Goal: Navigation & Orientation: Find specific page/section

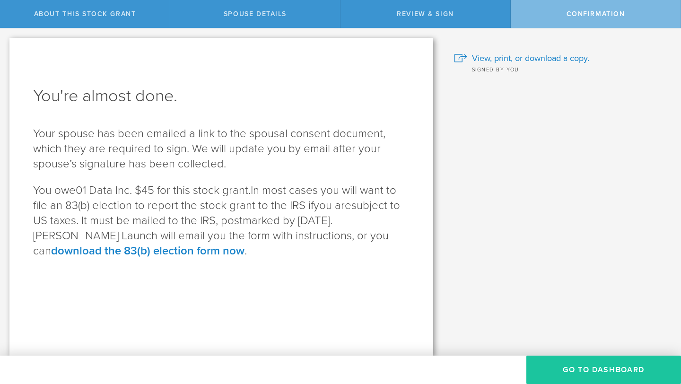
click at [569, 371] on button "Go to Dashboard" at bounding box center [604, 370] width 155 height 28
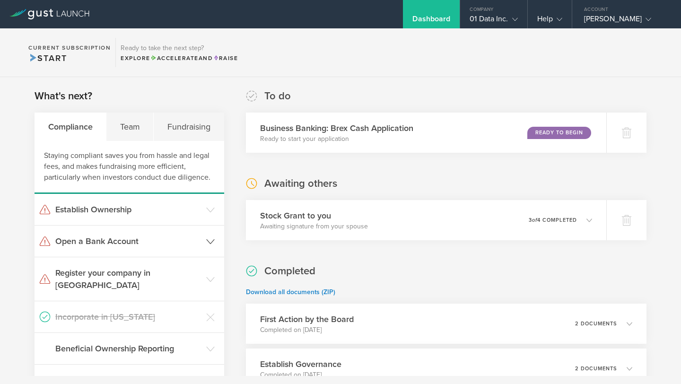
click at [206, 242] on icon at bounding box center [210, 241] width 9 height 9
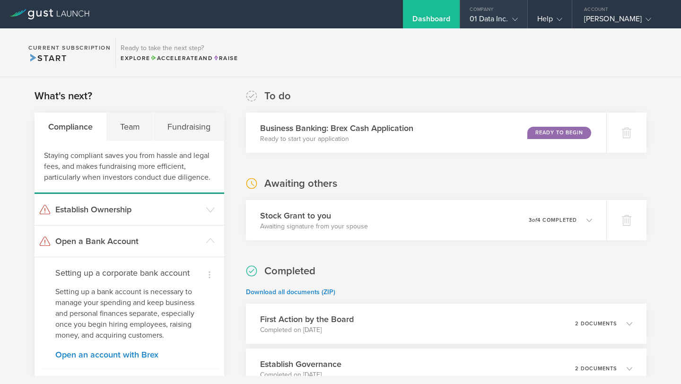
click at [507, 20] on div "01 Data Inc." at bounding box center [494, 21] width 48 height 14
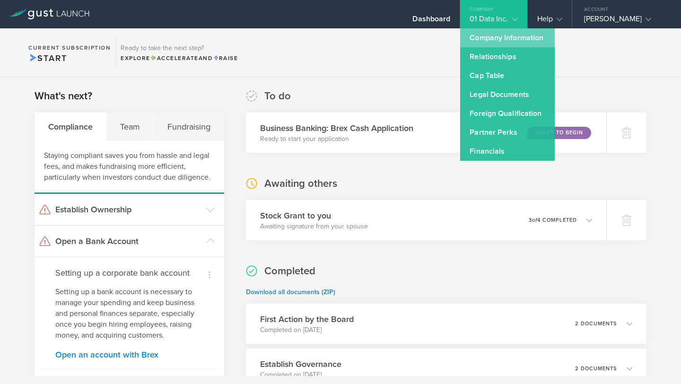
click at [490, 37] on link "Company Information" at bounding box center [507, 37] width 95 height 19
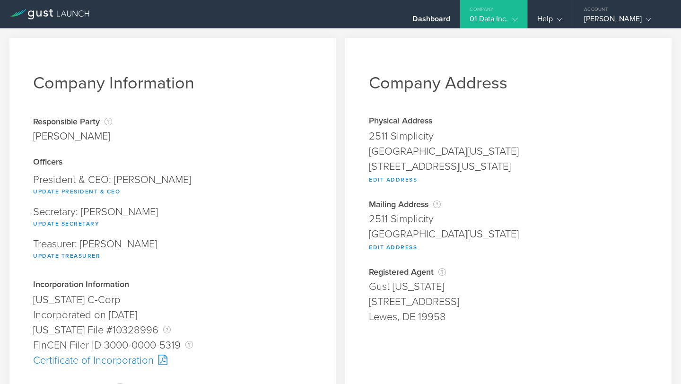
click at [394, 180] on button "Edit Address" at bounding box center [393, 179] width 48 height 11
type input "2511 Simplicity"
type input "Irvine"
select select "CA"
type input "92620"
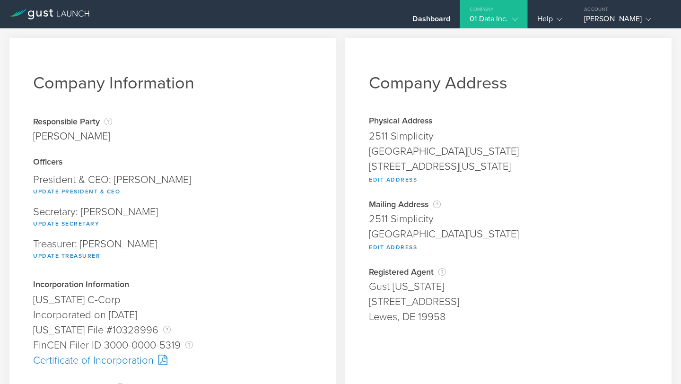
type input "2511 Simplicity, Irvine, California, 92620"
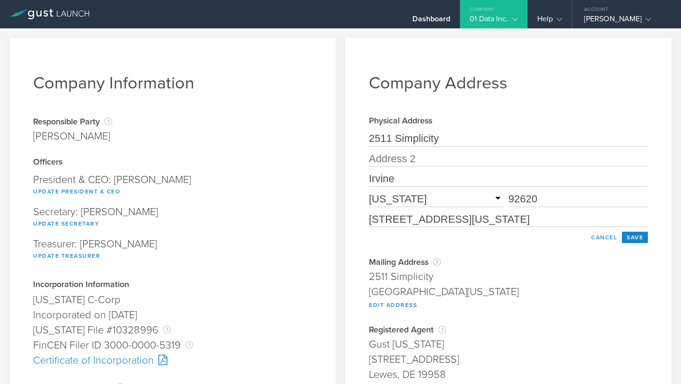
click at [601, 240] on button "Cancel" at bounding box center [604, 237] width 35 height 11
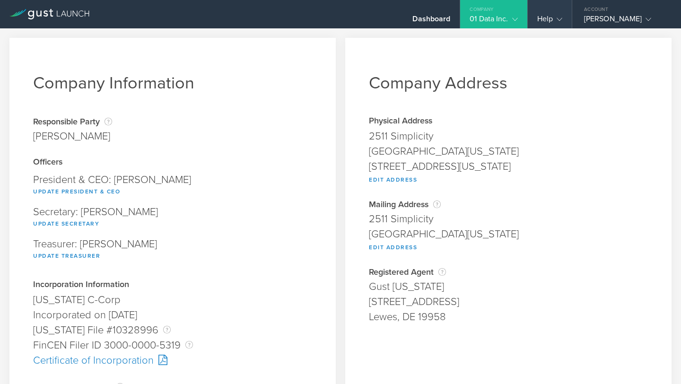
click at [544, 14] on div "Help" at bounding box center [549, 21] width 25 height 14
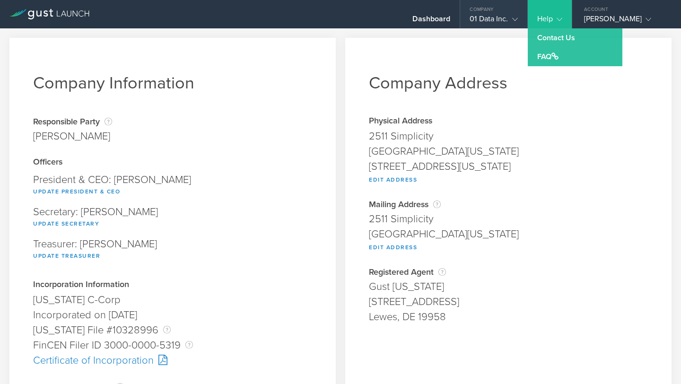
click at [496, 14] on div "01 Data Inc." at bounding box center [494, 21] width 48 height 14
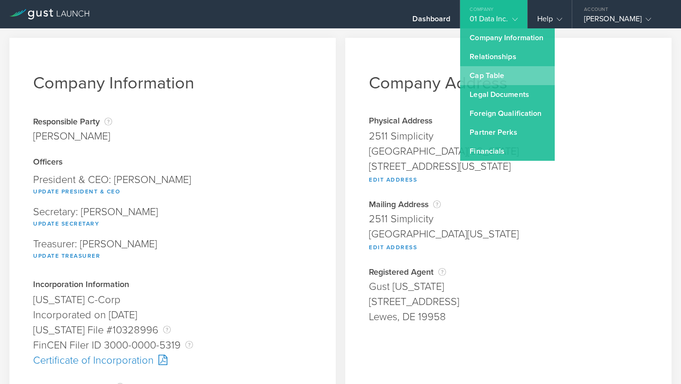
click at [485, 72] on link "Cap Table" at bounding box center [507, 75] width 95 height 19
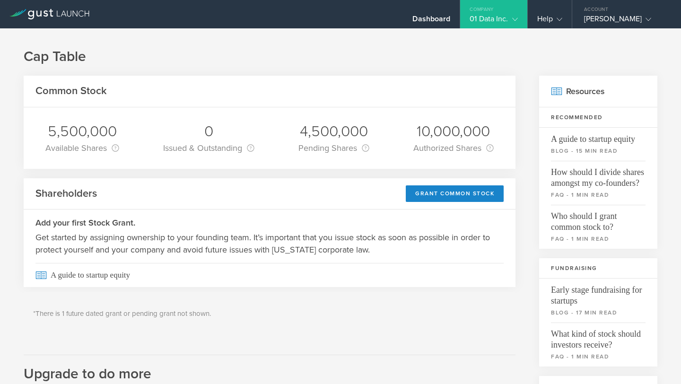
click at [479, 13] on div "Company" at bounding box center [493, 7] width 67 height 14
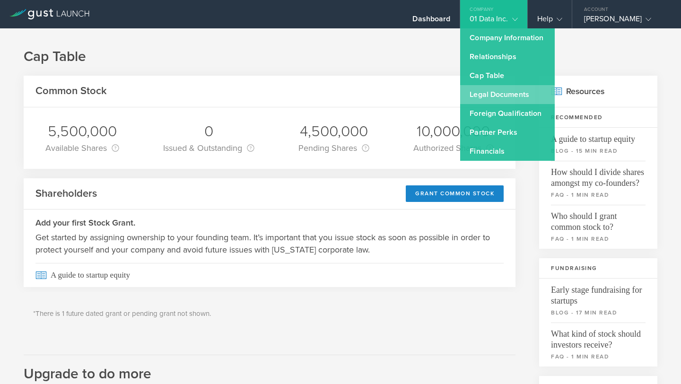
click at [486, 97] on link "Legal Documents" at bounding box center [507, 94] width 95 height 19
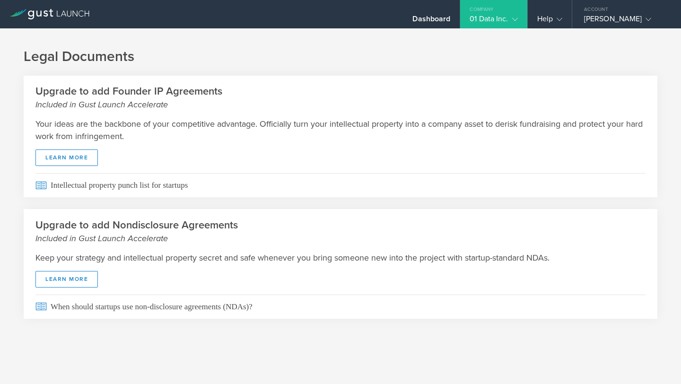
click at [508, 20] on div "01 Data Inc." at bounding box center [494, 21] width 48 height 14
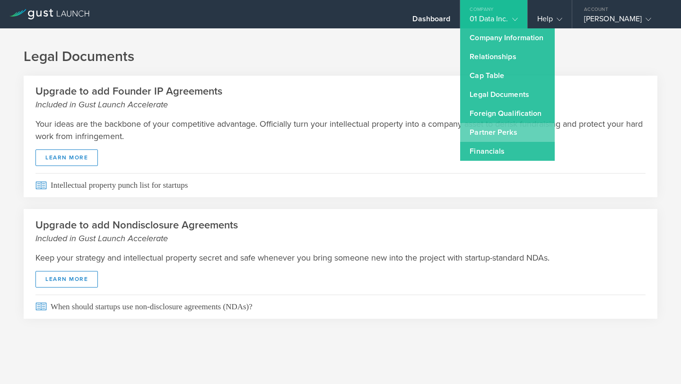
click at [486, 135] on link "Partner Perks" at bounding box center [507, 132] width 95 height 19
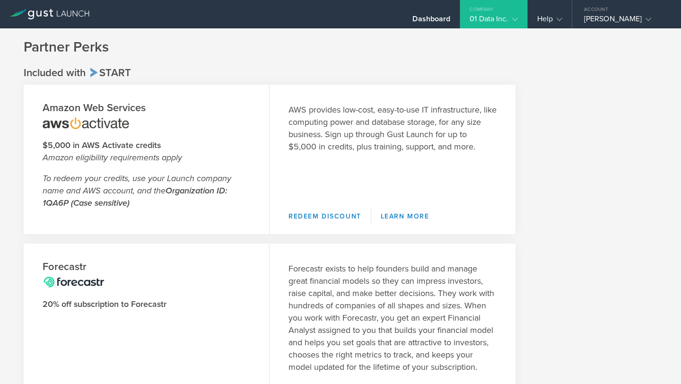
click at [492, 16] on div "01 Data Inc." at bounding box center [494, 21] width 48 height 14
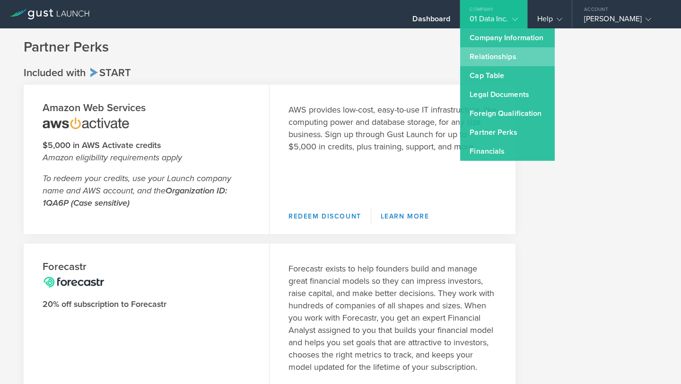
click at [487, 61] on link "Relationships" at bounding box center [507, 56] width 95 height 19
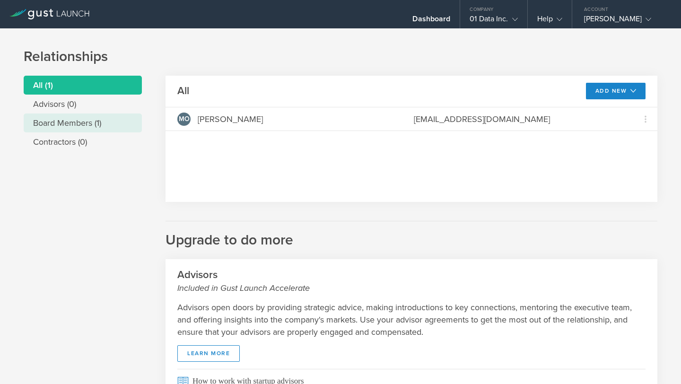
click at [92, 123] on li "Board Members (1)" at bounding box center [83, 123] width 118 height 19
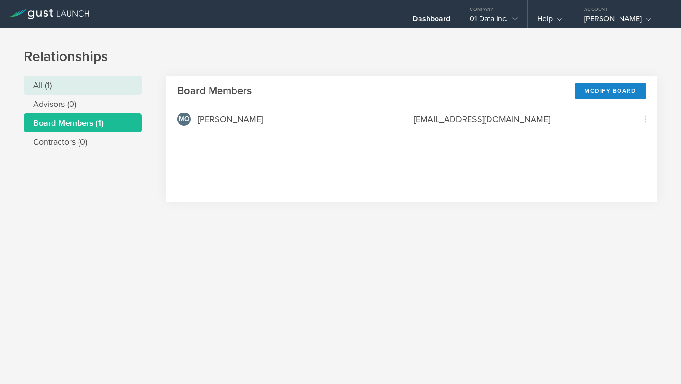
click at [64, 87] on li "All (1)" at bounding box center [83, 85] width 118 height 19
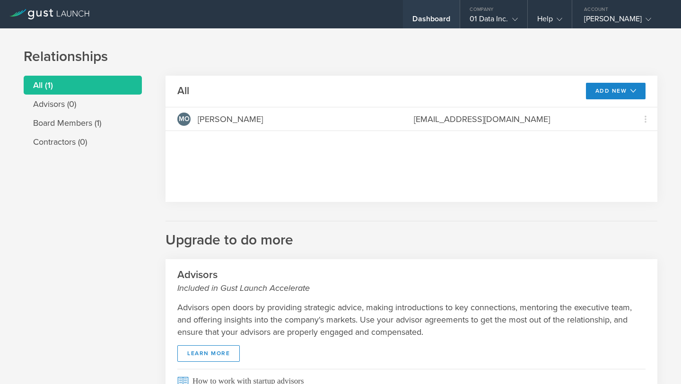
click at [431, 22] on div "Dashboard" at bounding box center [431, 21] width 38 height 14
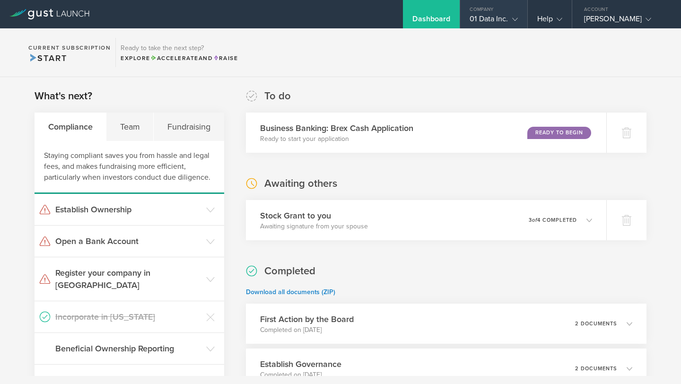
click at [479, 8] on div "Company" at bounding box center [493, 7] width 67 height 14
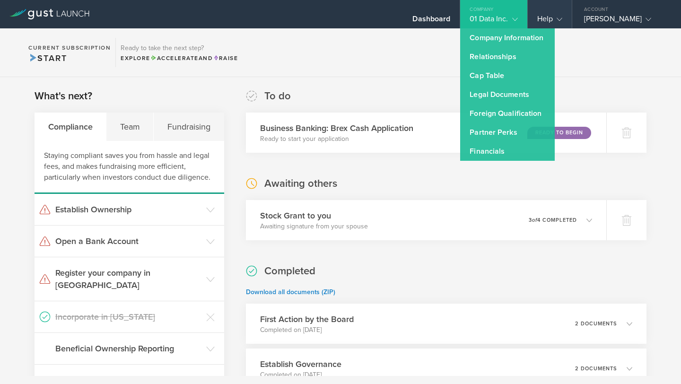
click at [552, 10] on div "Help" at bounding box center [550, 14] width 44 height 28
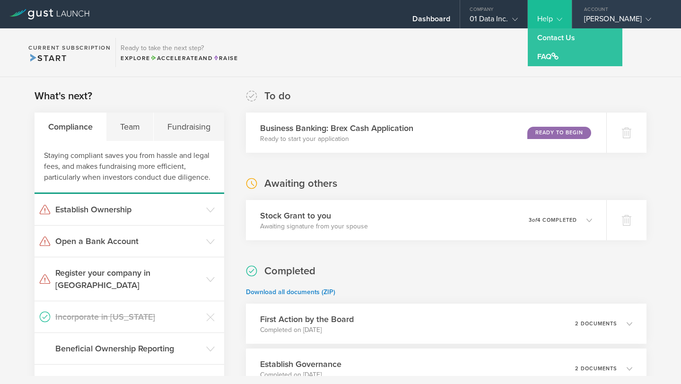
click at [601, 20] on div "Mustafa Ozgul" at bounding box center [624, 21] width 80 height 14
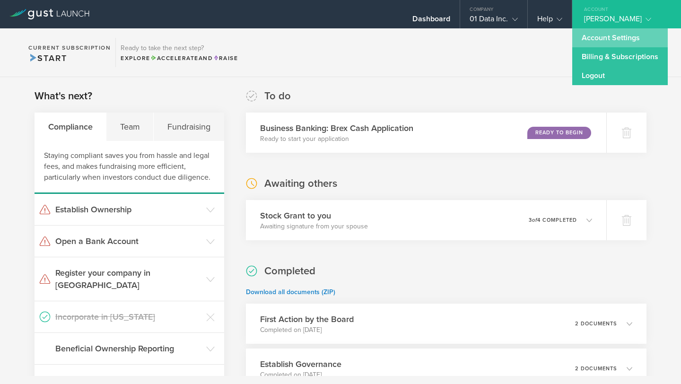
click at [603, 40] on link "Account Settings" at bounding box center [620, 37] width 96 height 19
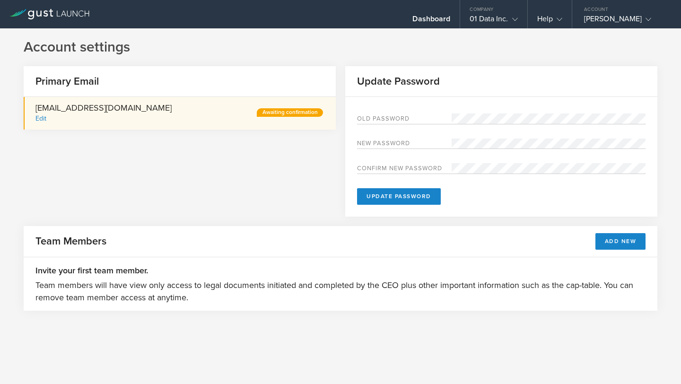
click at [298, 113] on div "Awaiting confirmation" at bounding box center [290, 112] width 66 height 9
click at [279, 109] on div "Awaiting confirmation" at bounding box center [290, 112] width 66 height 9
click at [42, 119] on div "Edit" at bounding box center [40, 118] width 11 height 8
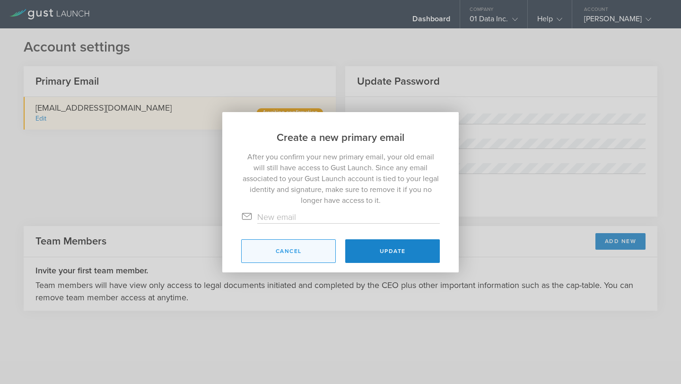
click at [259, 253] on button "Cancel" at bounding box center [288, 251] width 95 height 24
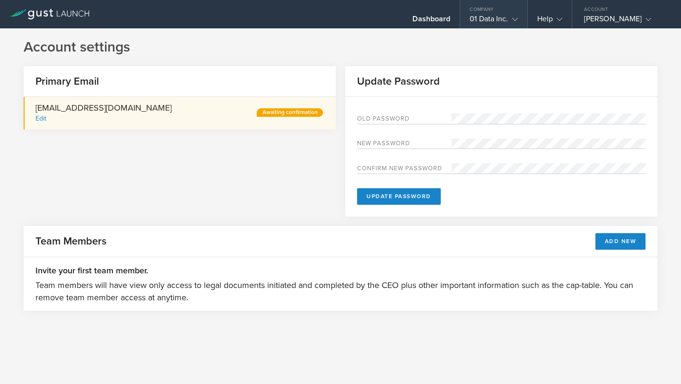
click at [480, 22] on div "01 Data Inc." at bounding box center [494, 21] width 48 height 14
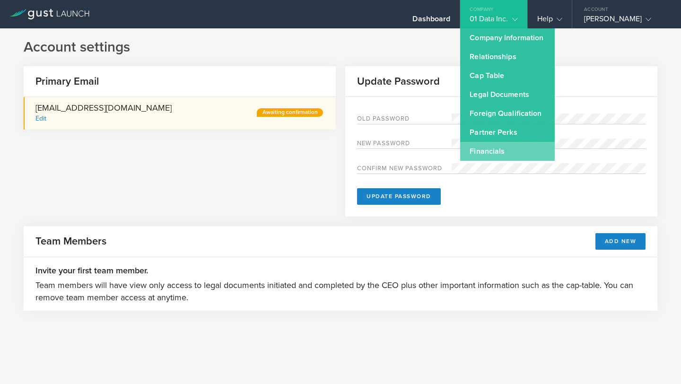
click at [477, 153] on link "Financials" at bounding box center [507, 151] width 95 height 19
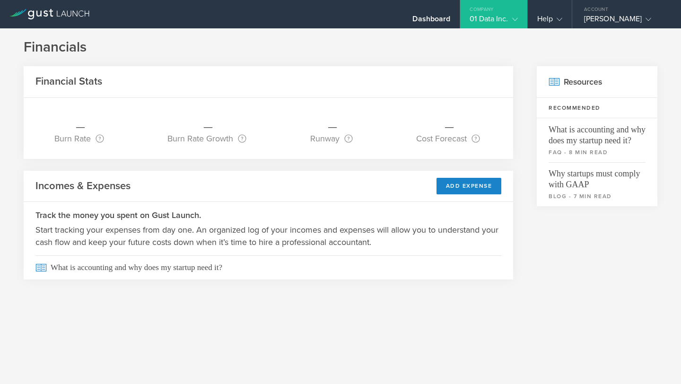
click at [417, 64] on div "Financials Financial Stats _ Burn Rate Once you start tracking your expenses, w…" at bounding box center [341, 165] width 634 height 254
click at [492, 9] on div "Company" at bounding box center [493, 7] width 67 height 14
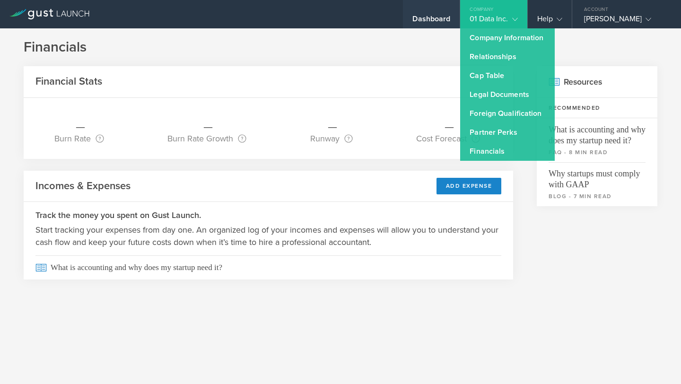
click at [421, 7] on div "Dashboard" at bounding box center [431, 14] width 57 height 28
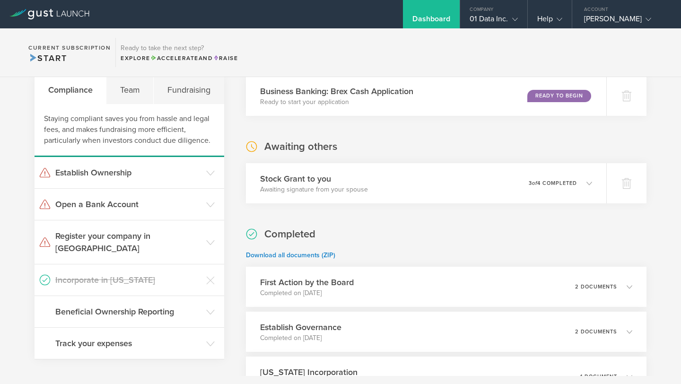
scroll to position [35, 0]
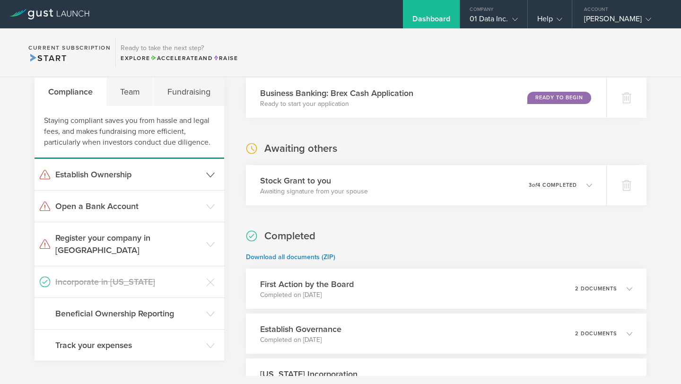
click at [212, 172] on icon at bounding box center [210, 175] width 9 height 9
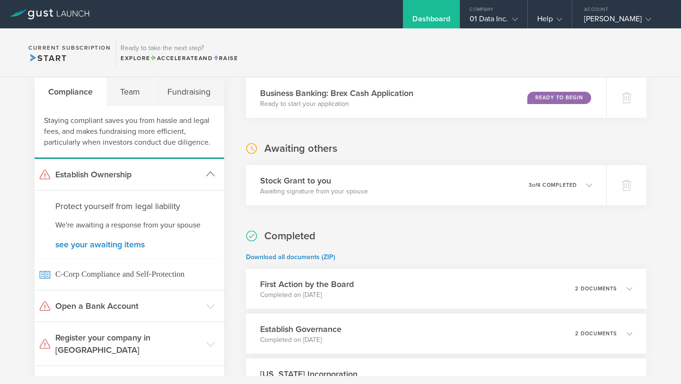
click at [212, 172] on icon at bounding box center [210, 174] width 9 height 9
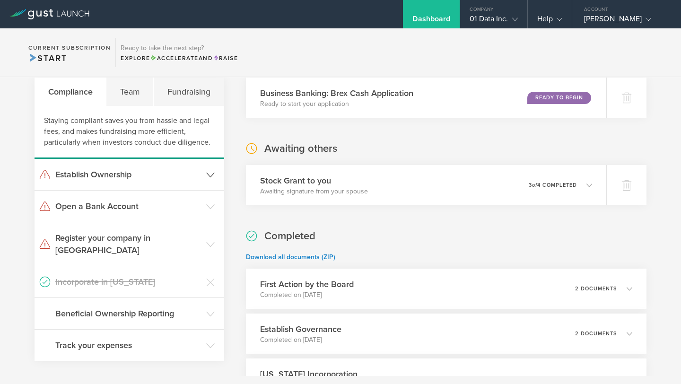
click at [210, 176] on icon at bounding box center [210, 175] width 9 height 9
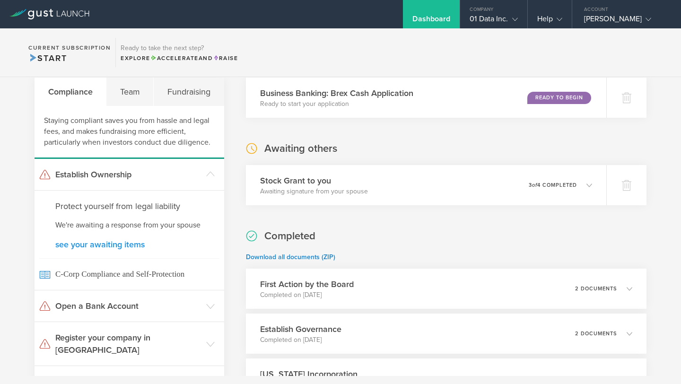
click at [100, 245] on link "see your awaiting items" at bounding box center [129, 244] width 148 height 9
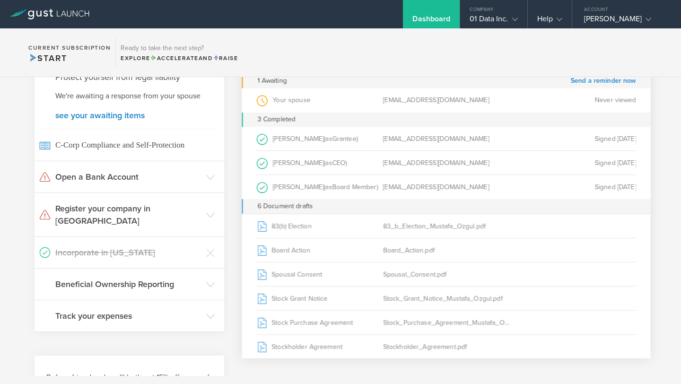
scroll to position [153, 0]
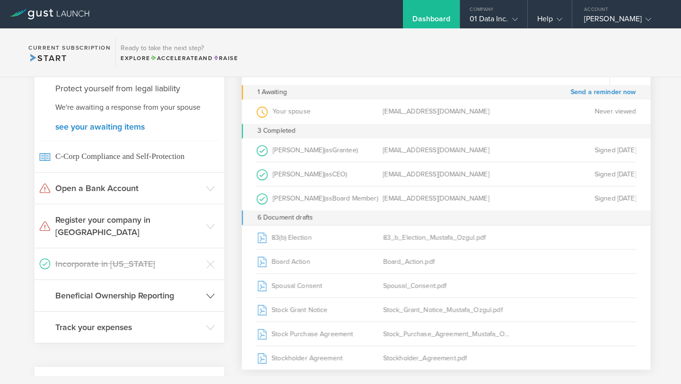
click at [154, 290] on h3 "Beneficial Ownership Reporting" at bounding box center [128, 296] width 146 height 12
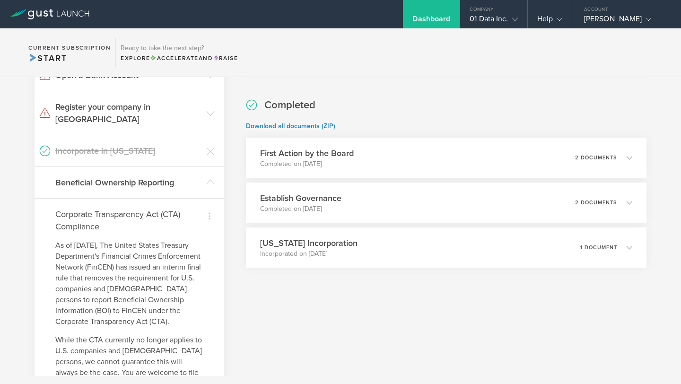
scroll to position [0, 0]
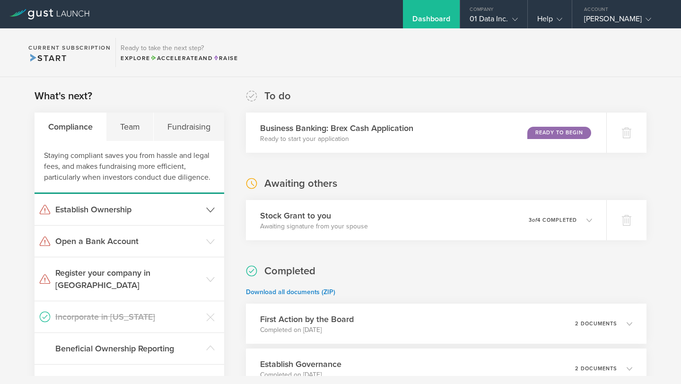
click at [155, 220] on header "Establish Ownership" at bounding box center [130, 209] width 190 height 31
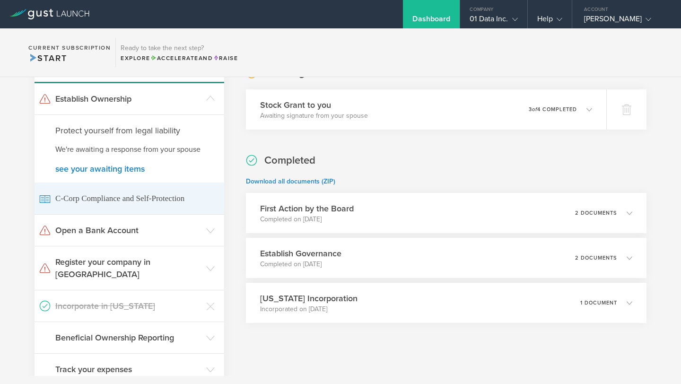
scroll to position [128, 0]
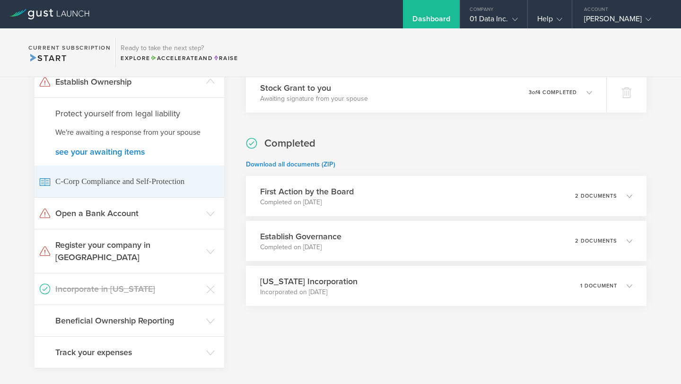
click at [145, 183] on span "C-Corp Compliance and Self-Protection" at bounding box center [129, 182] width 180 height 32
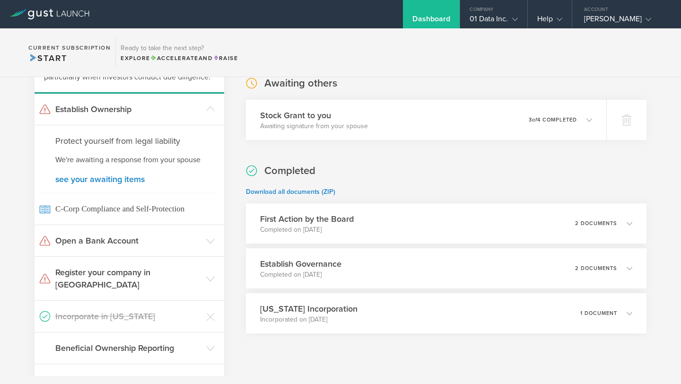
scroll to position [102, 0]
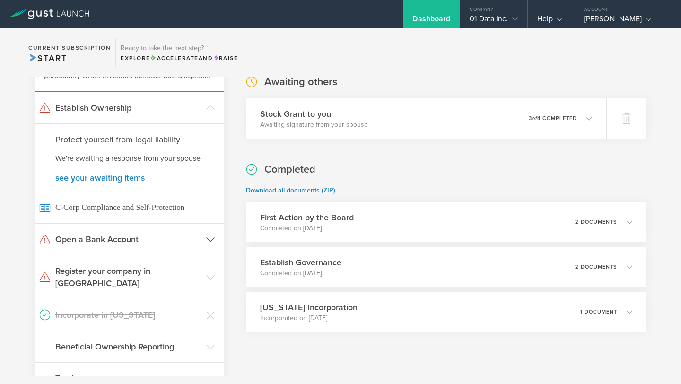
click at [214, 234] on header "Open a Bank Account" at bounding box center [130, 239] width 190 height 31
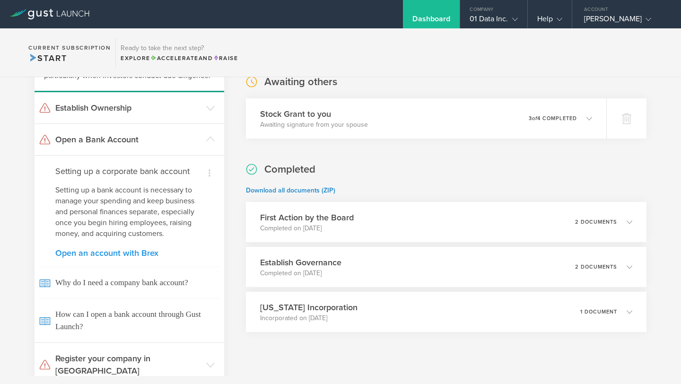
click at [117, 253] on link "Open an account with Brex" at bounding box center [129, 253] width 148 height 9
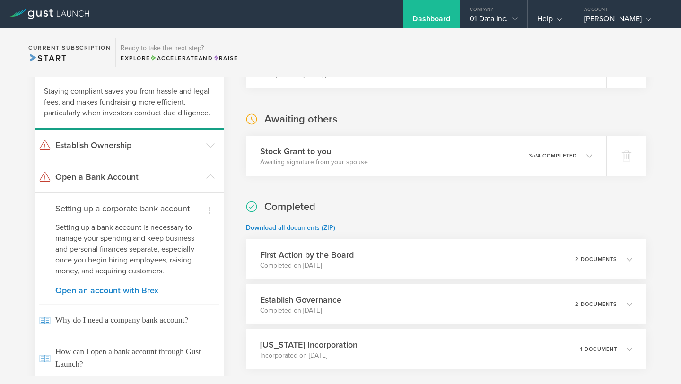
scroll to position [65, 0]
click at [215, 288] on div "Dismiss I already have a bank account Dismiss I don't need a bank right now Set…" at bounding box center [130, 285] width 190 height 187
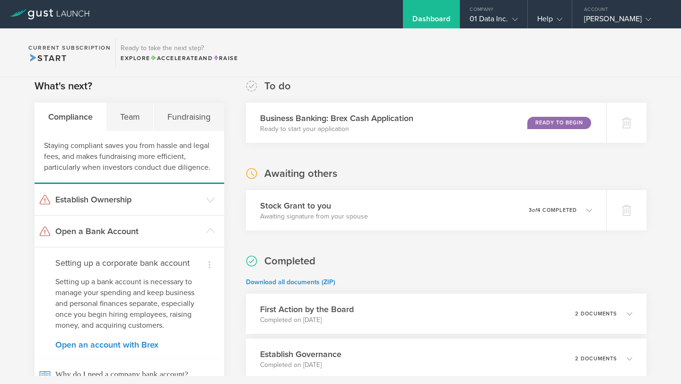
scroll to position [0, 0]
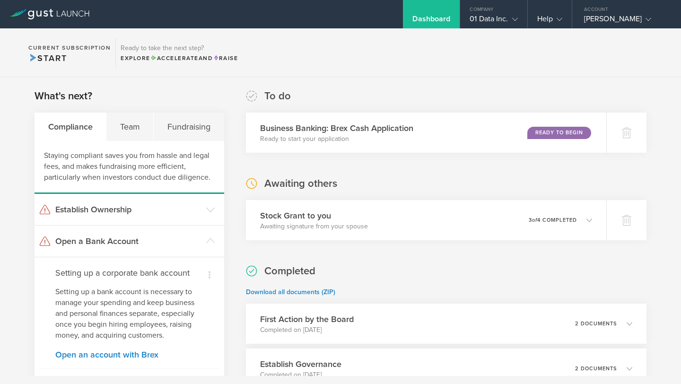
click at [345, 89] on div "To do Business Banking: Brex Cash Application Ready to start your application R…" at bounding box center [446, 121] width 401 height 64
click at [134, 128] on div "Team" at bounding box center [129, 127] width 47 height 28
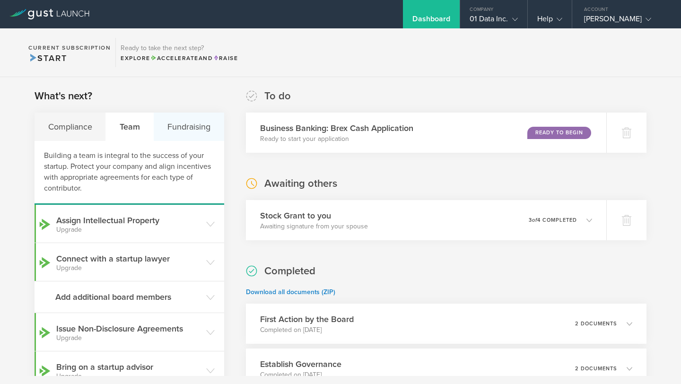
click at [177, 135] on div "Fundraising" at bounding box center [189, 127] width 70 height 28
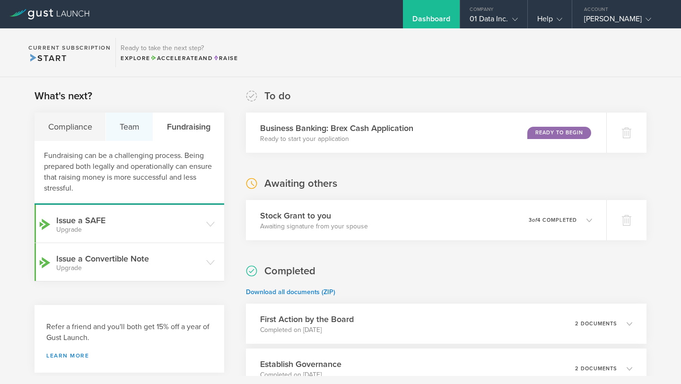
click at [128, 132] on div "Team" at bounding box center [129, 127] width 47 height 28
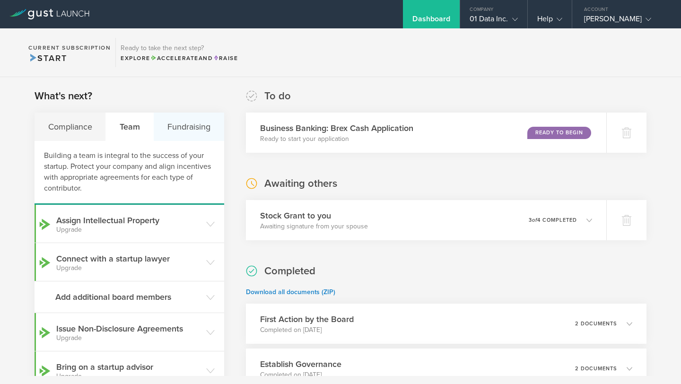
click at [184, 123] on div "Fundraising" at bounding box center [189, 127] width 70 height 28
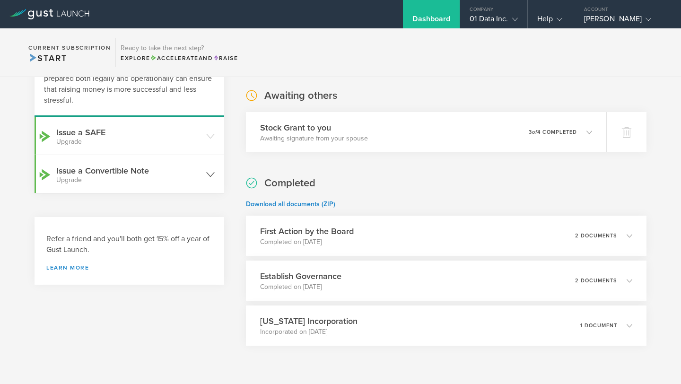
scroll to position [88, 0]
click at [204, 133] on header "Issue a SAFE Upgrade" at bounding box center [130, 135] width 190 height 38
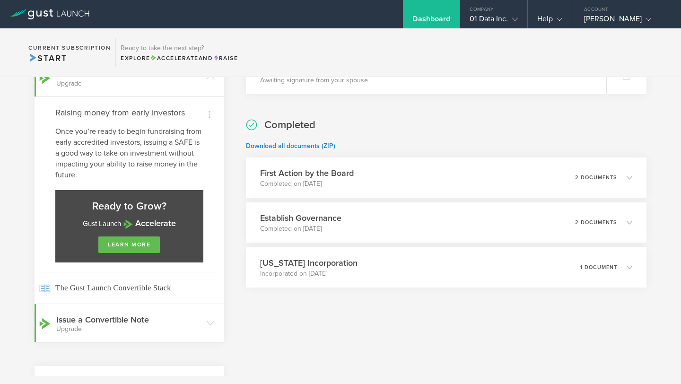
scroll to position [147, 0]
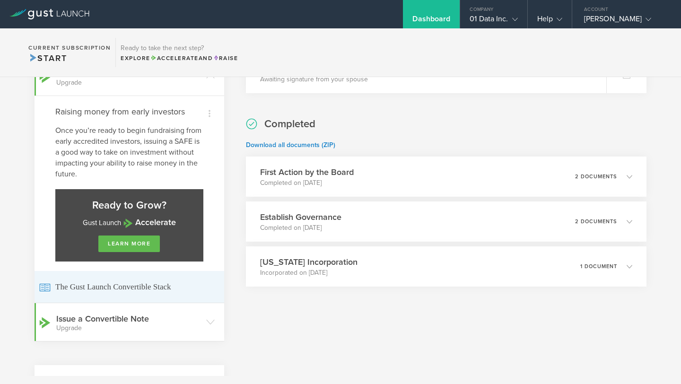
click at [158, 291] on span "The Gust Launch Convertible Stack" at bounding box center [129, 287] width 180 height 32
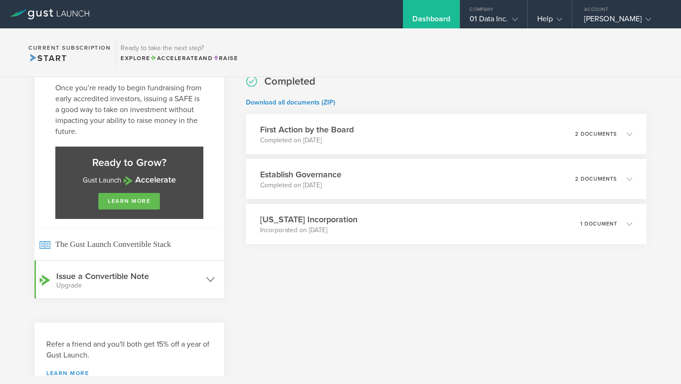
click at [197, 282] on small "Upgrade" at bounding box center [128, 285] width 145 height 7
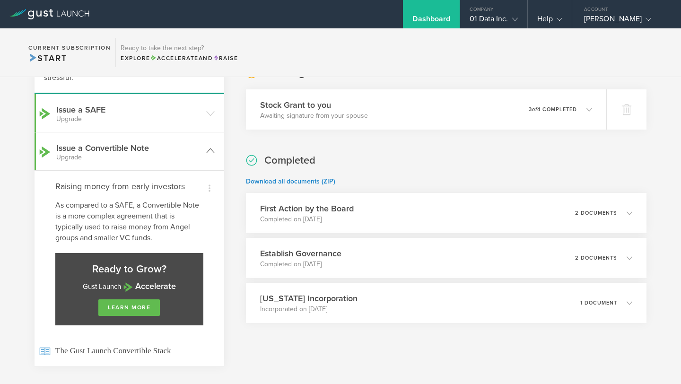
scroll to position [84, 0]
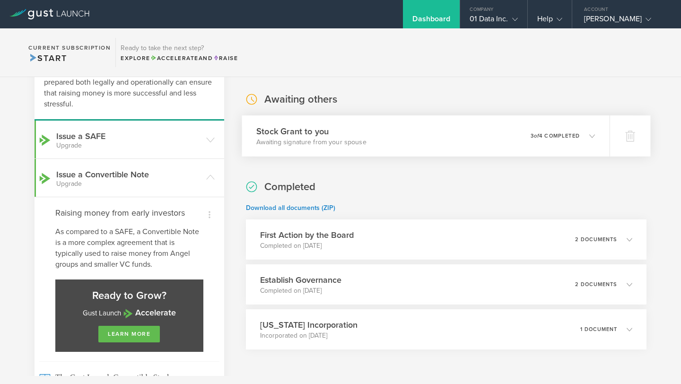
click at [368, 127] on div "Stock Grant to you Awaiting signature from your spouse 0 undeliverable 3 of 4 c…" at bounding box center [426, 135] width 368 height 41
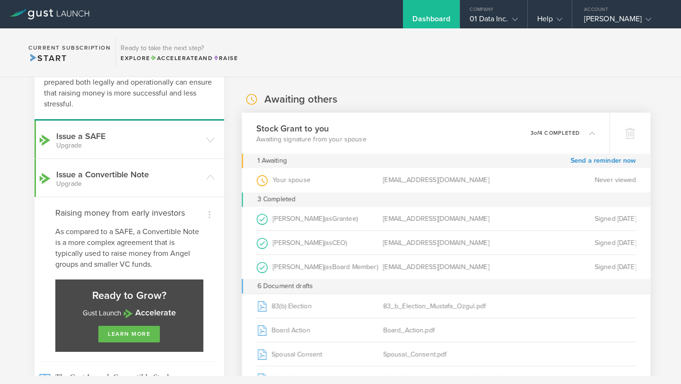
click at [368, 127] on div "Stock Grant to you Awaiting signature from your spouse 0 undeliverable 3 of 4 c…" at bounding box center [426, 133] width 368 height 41
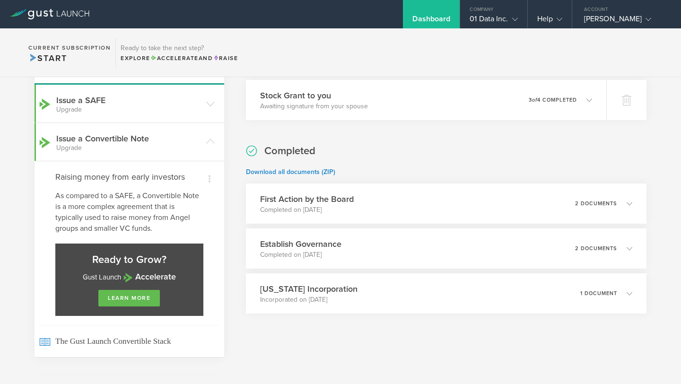
scroll to position [127, 0]
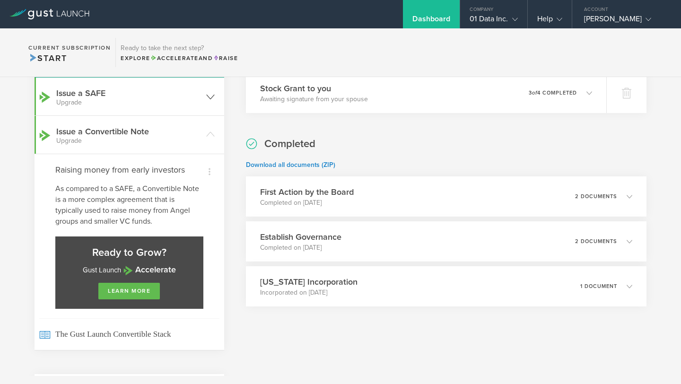
click at [194, 86] on header "Issue a SAFE Upgrade" at bounding box center [130, 97] width 190 height 38
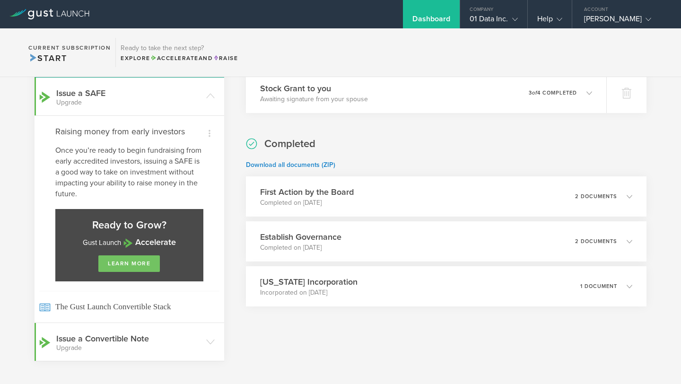
click at [134, 266] on link "learn more" at bounding box center [128, 263] width 61 height 17
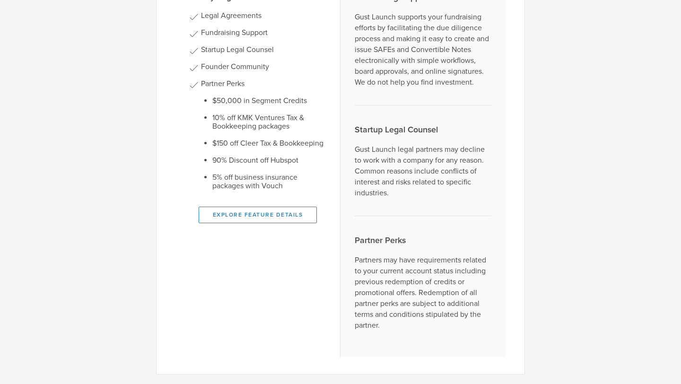
scroll to position [0, 0]
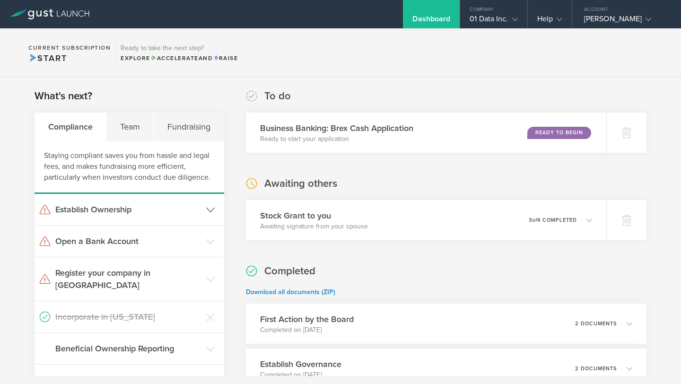
click at [74, 209] on h3 "Establish Ownership" at bounding box center [128, 209] width 146 height 12
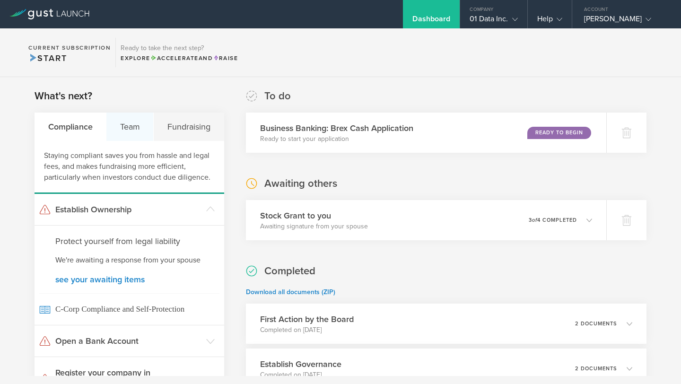
click at [130, 127] on div "Team" at bounding box center [129, 127] width 47 height 28
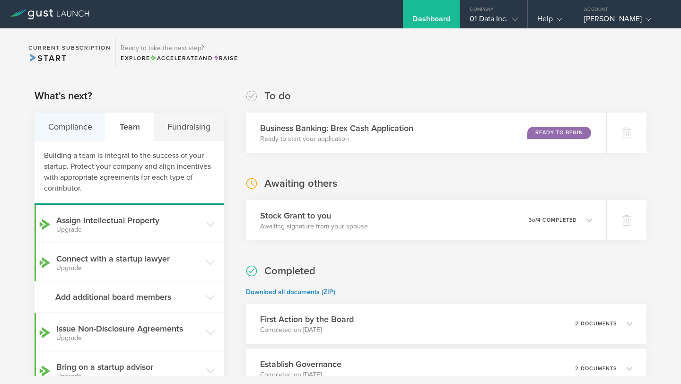
click at [65, 129] on div "Compliance" at bounding box center [70, 127] width 71 height 28
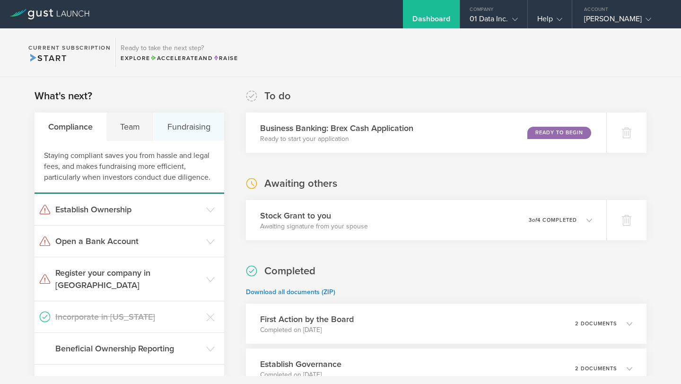
click at [177, 135] on div "Fundraising" at bounding box center [189, 127] width 70 height 28
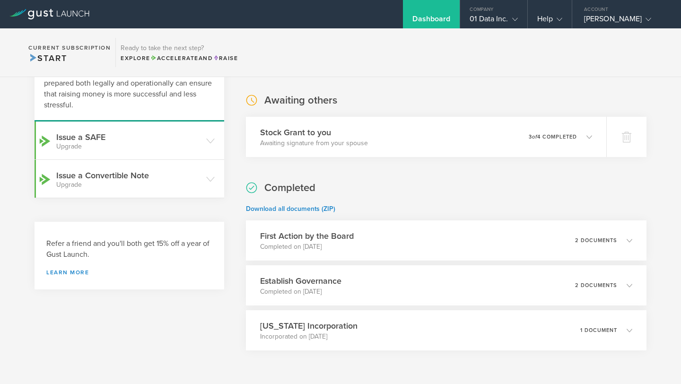
scroll to position [84, 0]
click at [215, 138] on header "Issue a SAFE Upgrade" at bounding box center [130, 140] width 190 height 38
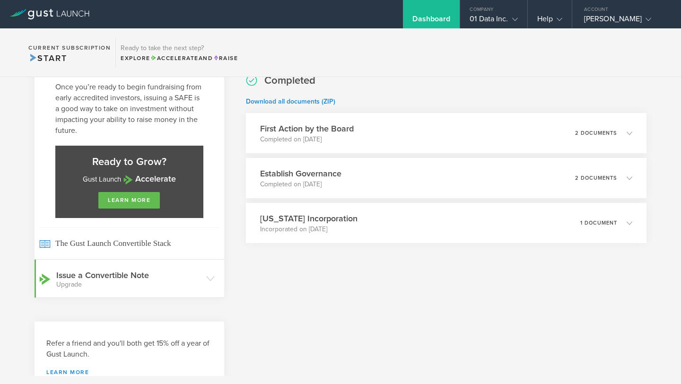
scroll to position [221, 0]
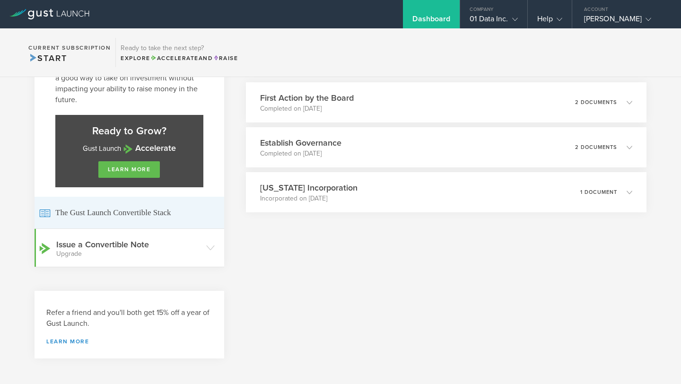
click at [145, 215] on span "The Gust Launch Convertible Stack" at bounding box center [129, 213] width 180 height 32
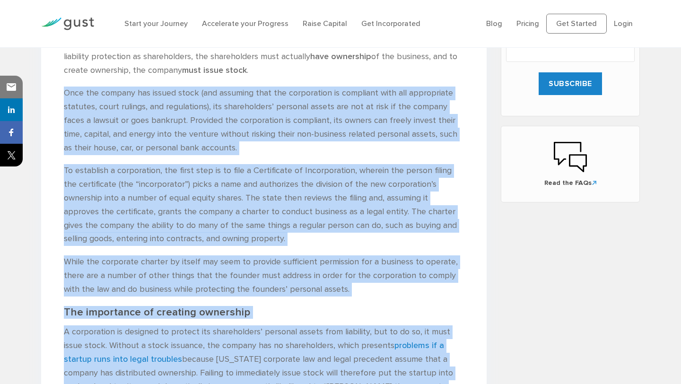
scroll to position [154, 0]
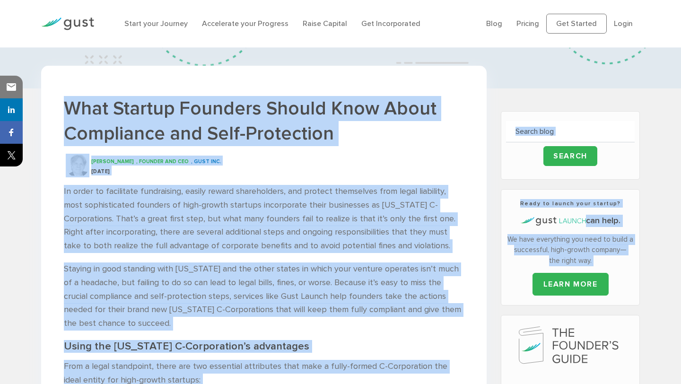
drag, startPoint x: 511, startPoint y: 195, endPoint x: 44, endPoint y: 106, distance: 476.3
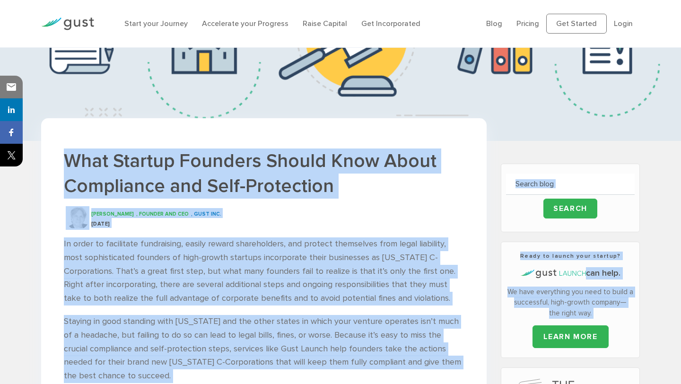
scroll to position [0, 0]
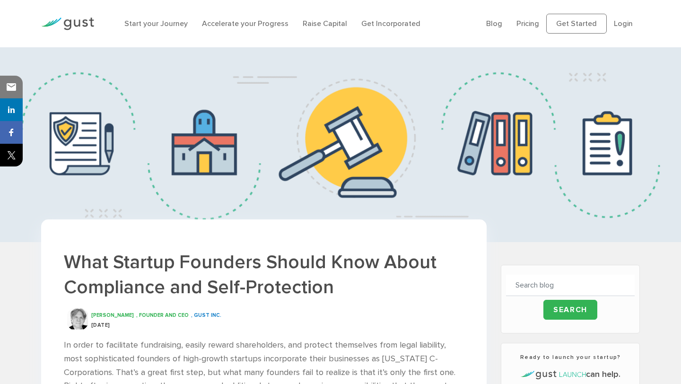
click at [316, 18] on li "Raise Capital" at bounding box center [325, 23] width 44 height 11
click at [318, 24] on link "Raise Capital" at bounding box center [325, 23] width 44 height 9
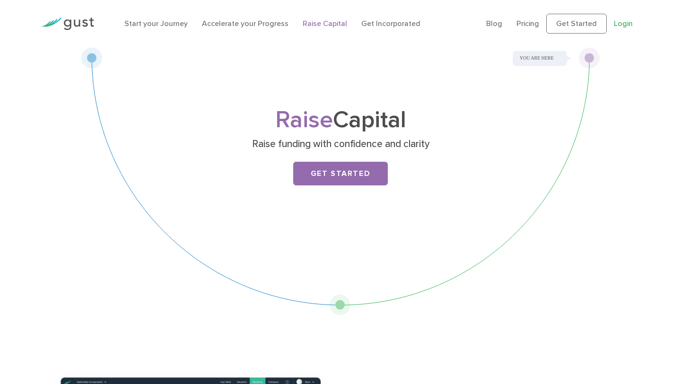
click at [624, 26] on link "Login" at bounding box center [623, 23] width 19 height 9
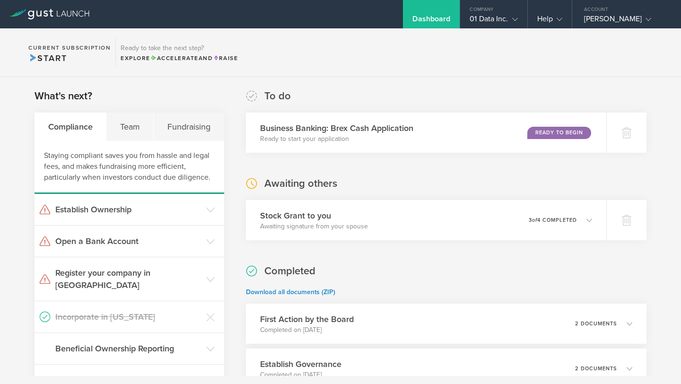
scroll to position [121, 0]
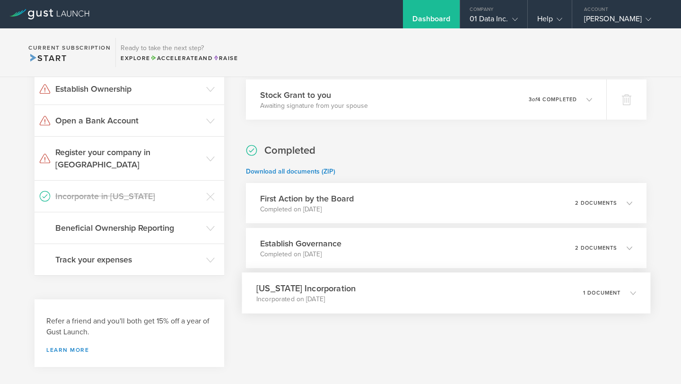
click at [542, 290] on div "Delaware Incorporation Incorporated on Sep 11, 2025 1 document" at bounding box center [446, 292] width 409 height 41
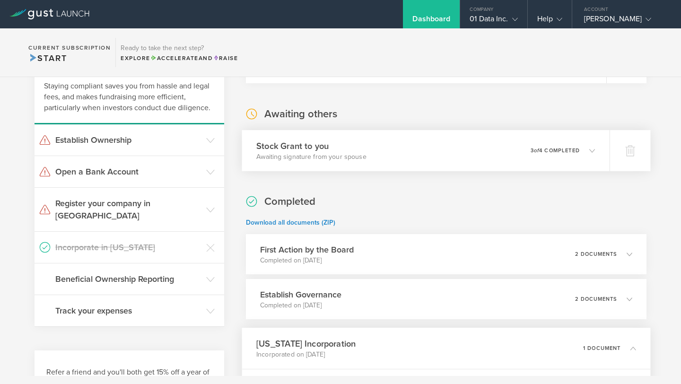
scroll to position [0, 0]
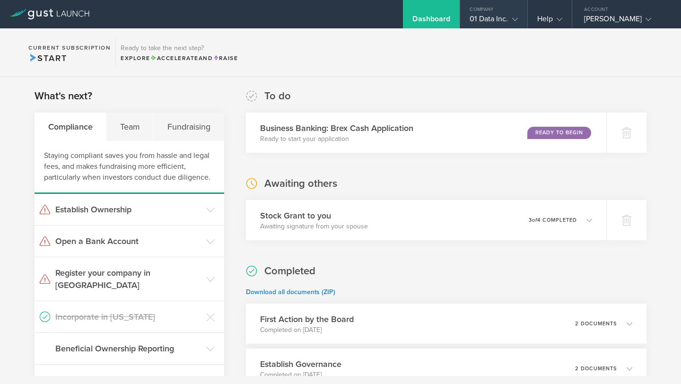
click at [491, 7] on div "Company" at bounding box center [493, 7] width 67 height 14
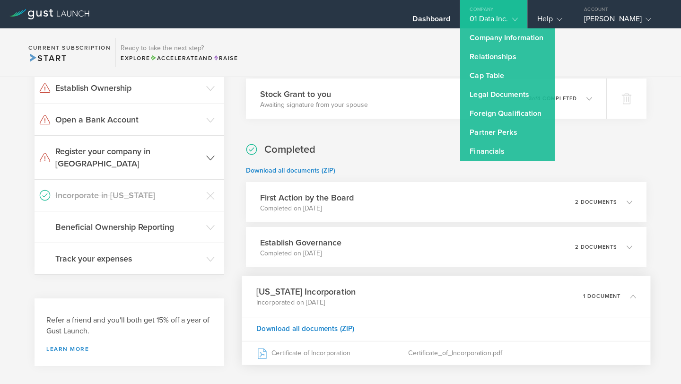
scroll to position [169, 0]
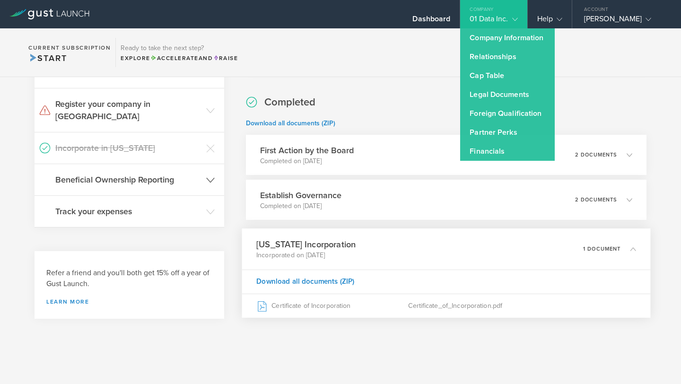
click at [199, 174] on h3 "Beneficial Ownership Reporting" at bounding box center [128, 180] width 146 height 12
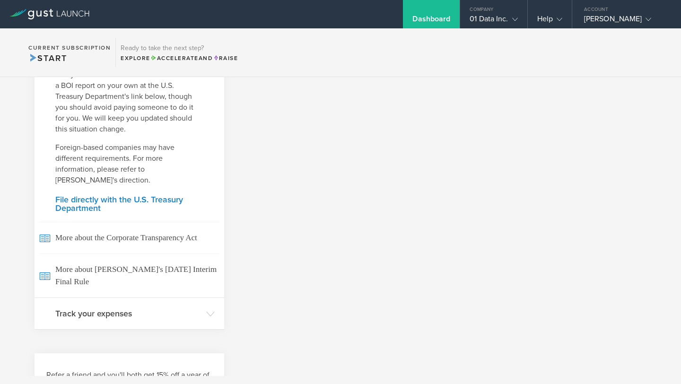
scroll to position [465, 0]
click at [152, 307] on h3 "Track your expenses" at bounding box center [128, 313] width 146 height 12
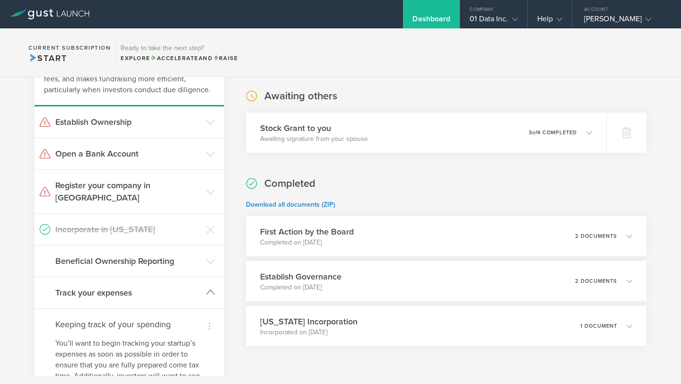
scroll to position [64, 0]
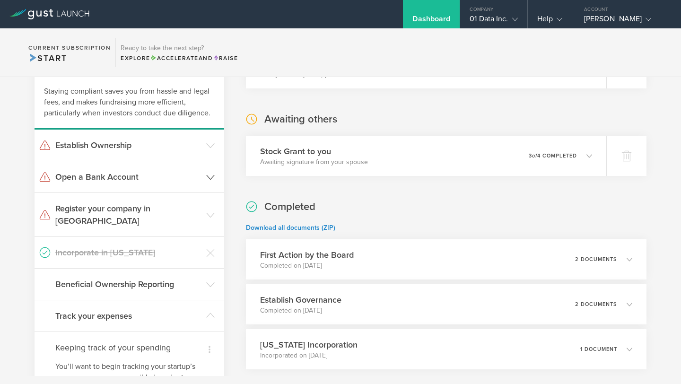
click at [132, 179] on h3 "Open a Bank Account" at bounding box center [128, 177] width 146 height 12
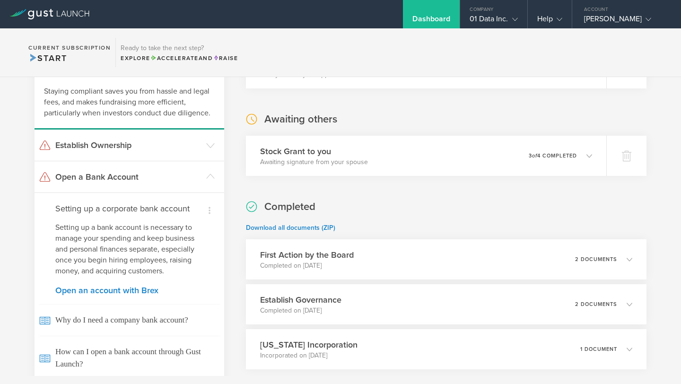
click at [88, 244] on p "Setting up a bank account is necessary to manage your spending and keep busines…" at bounding box center [129, 249] width 148 height 54
click at [94, 290] on link "Open an account with Brex" at bounding box center [129, 290] width 148 height 9
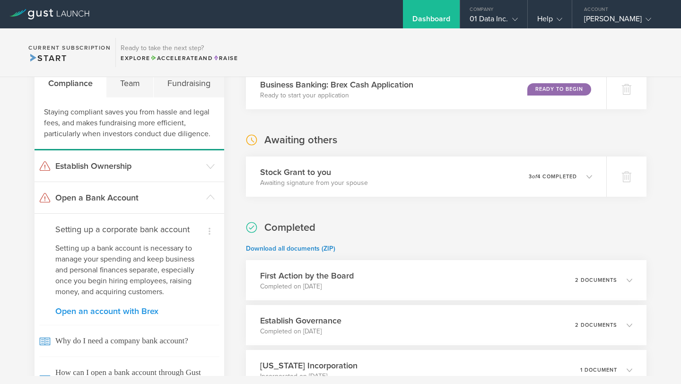
scroll to position [35, 0]
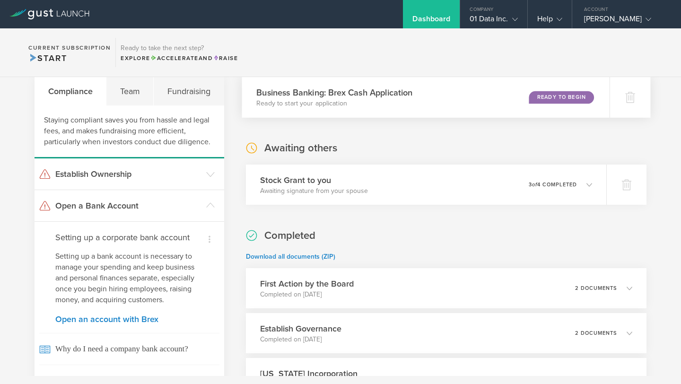
click at [315, 102] on p "Ready to start your application" at bounding box center [334, 103] width 156 height 9
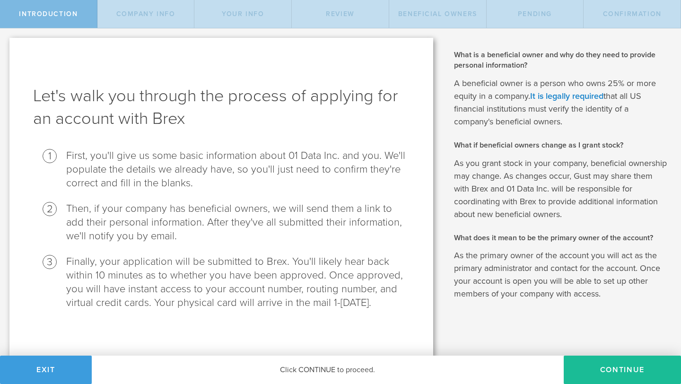
scroll to position [1, 0]
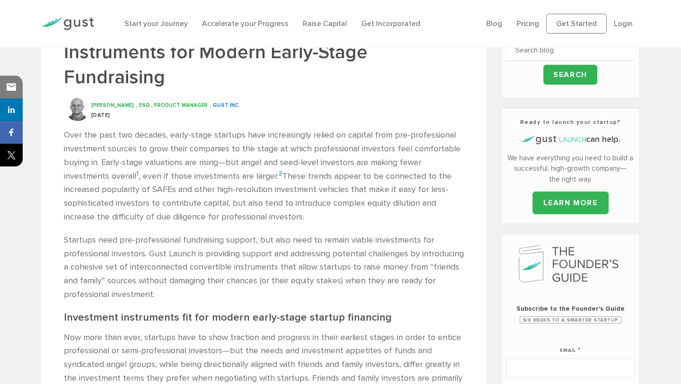
scroll to position [324, 0]
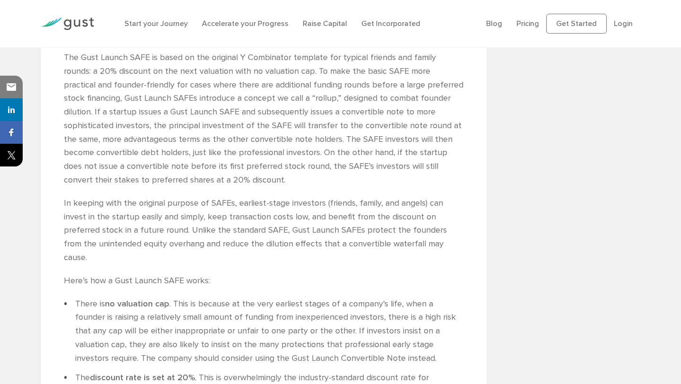
scroll to position [1958, 0]
